Goal: Find specific page/section: Find specific page/section

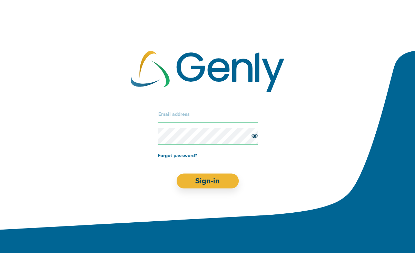
click at [198, 115] on input "text" at bounding box center [208, 114] width 100 height 17
type input "[PERSON_NAME][EMAIL_ADDRESS][PERSON_NAME][DOMAIN_NAME]"
click at [177, 174] on button "Sign-in" at bounding box center [208, 181] width 62 height 15
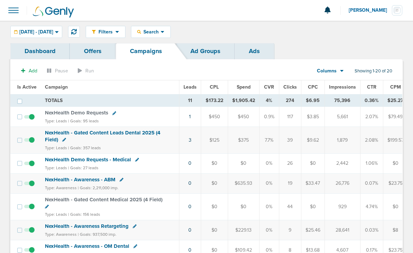
scroll to position [1, 0]
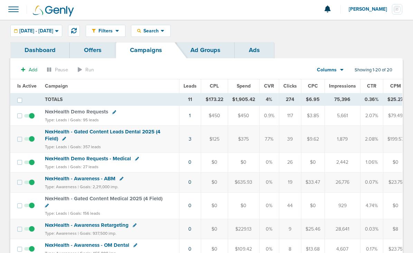
click at [72, 111] on span "NexHealth Demo Requests" at bounding box center [76, 112] width 63 height 6
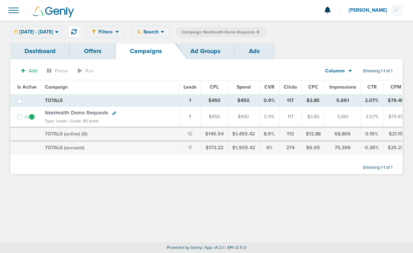
scroll to position [0, 0]
